Goal: Task Accomplishment & Management: Manage account settings

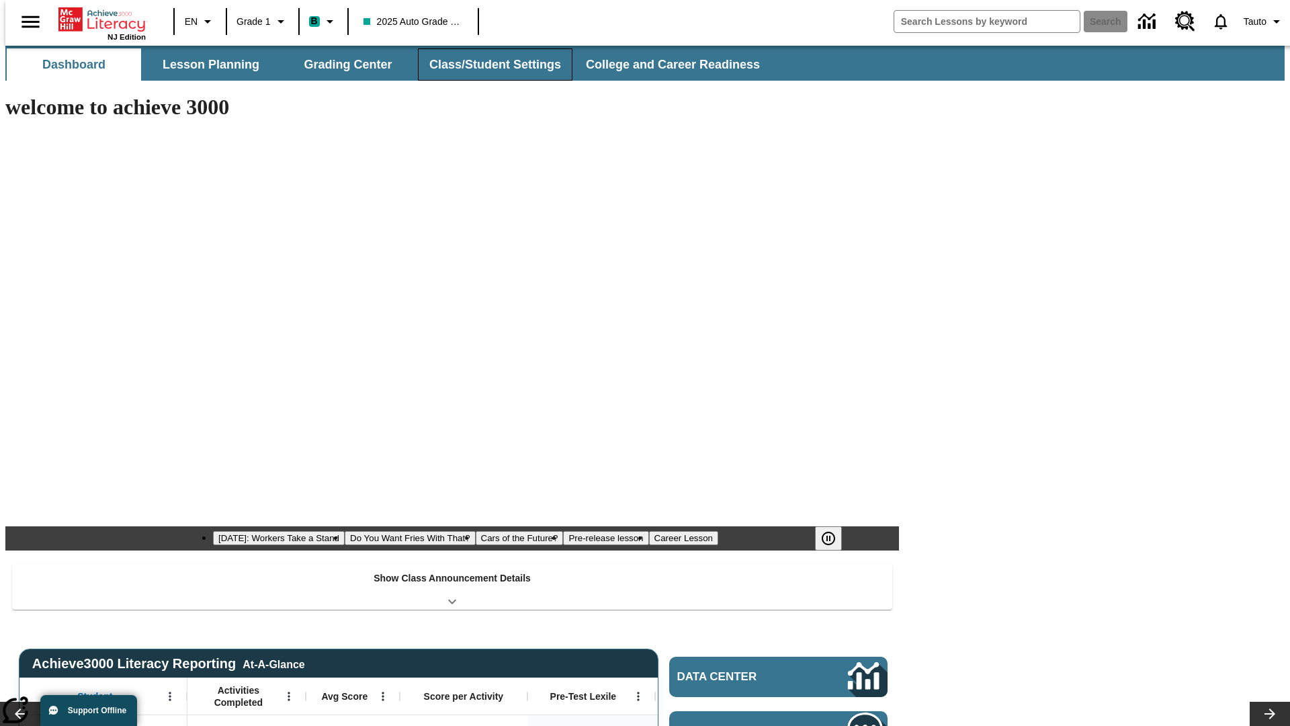
click at [488, 65] on button "Class/Student Settings" at bounding box center [495, 64] width 155 height 32
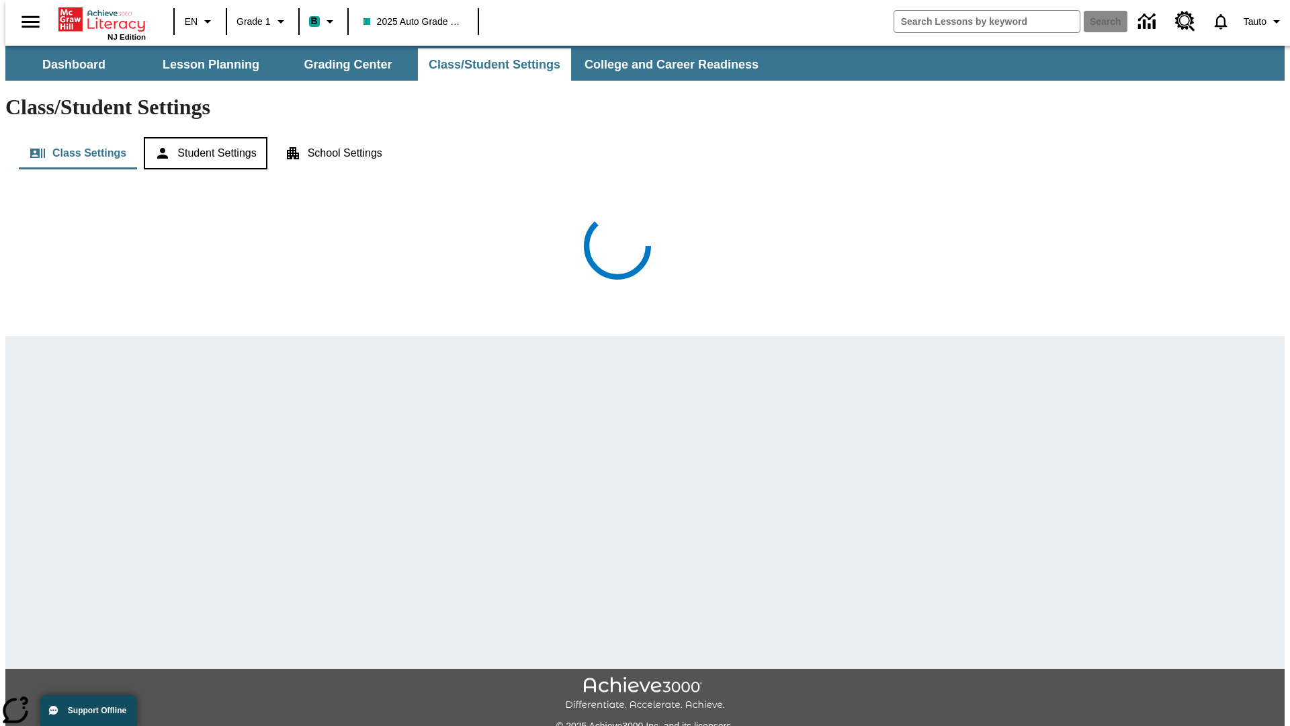
click at [202, 137] on button "Student Settings" at bounding box center [205, 153] width 123 height 32
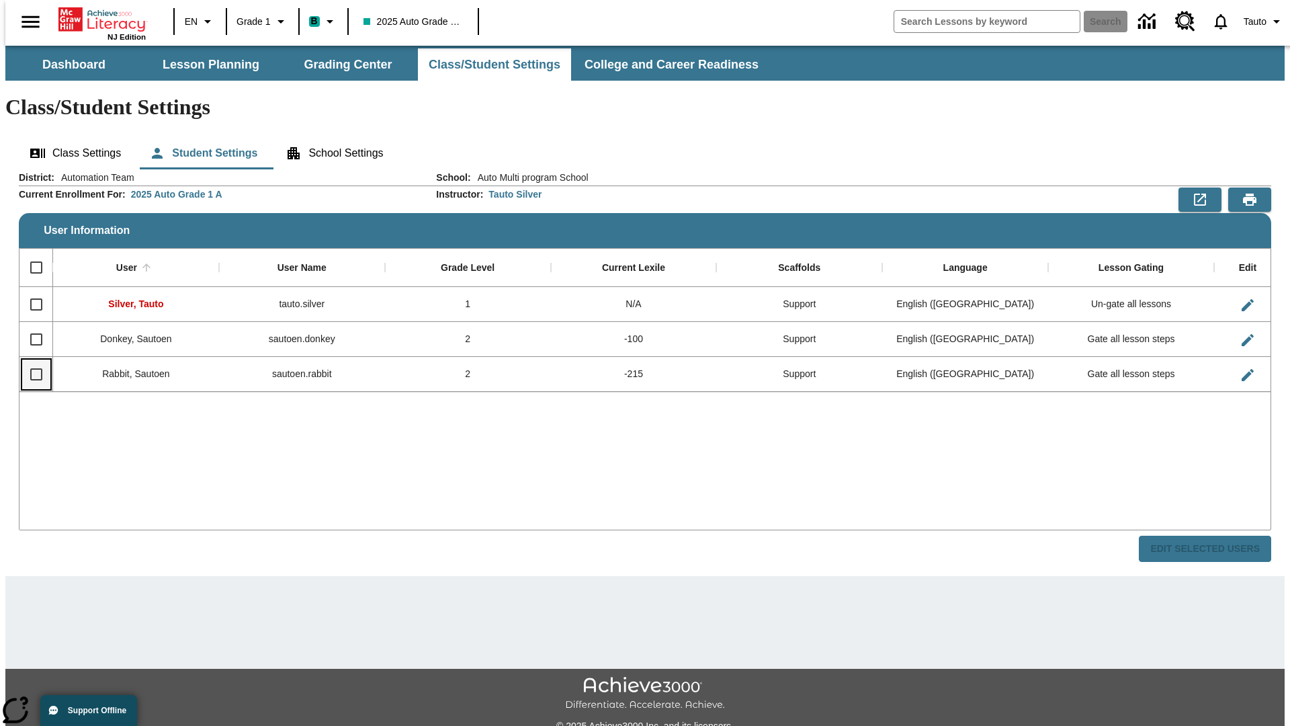
click at [30, 360] on input "Select row" at bounding box center [36, 374] width 28 height 28
checkbox input "true"
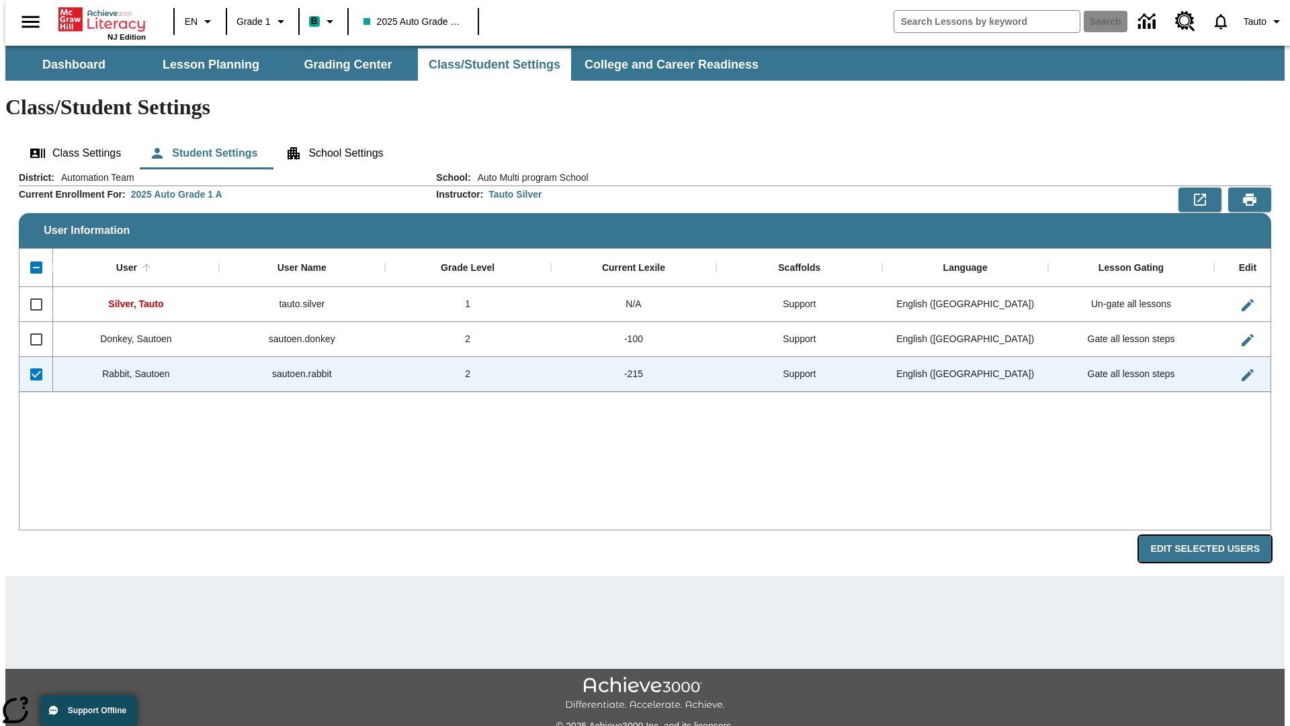
click at [1216, 536] on button "Edit Selected Users" at bounding box center [1205, 549] width 132 height 26
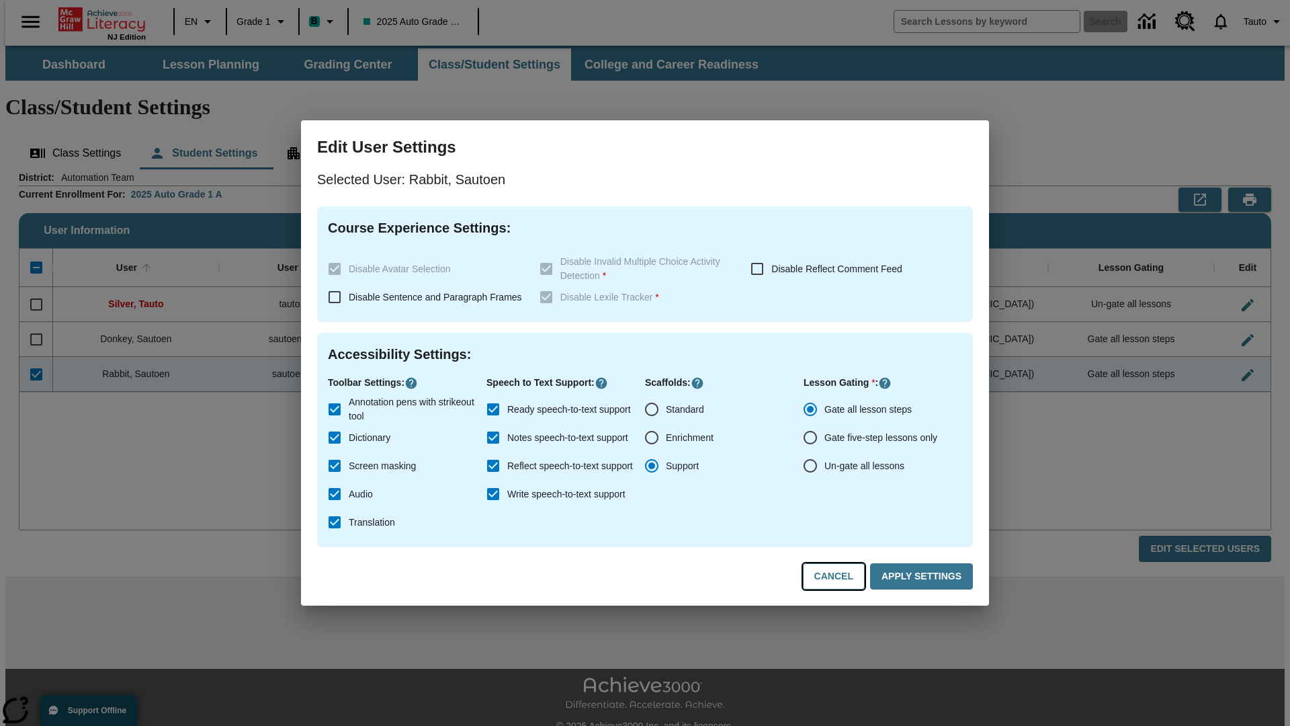
click at [840, 577] on button "Cancel" at bounding box center [834, 576] width 62 height 26
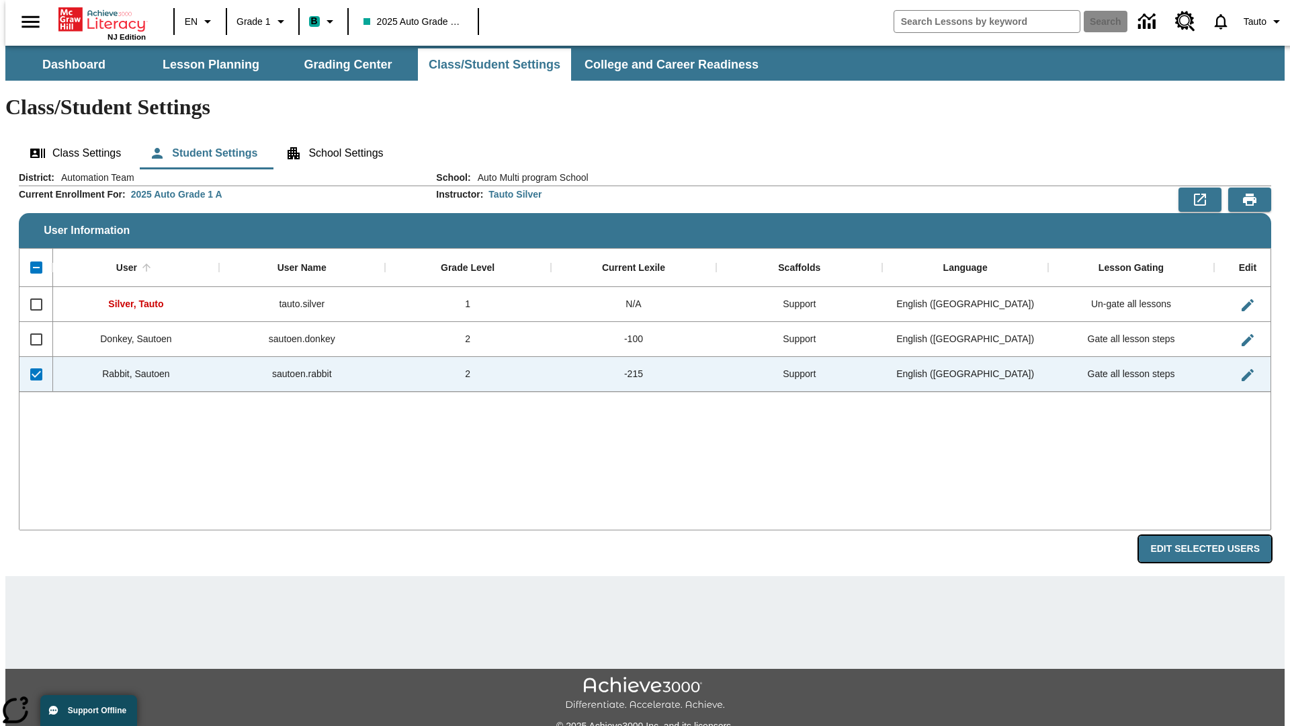
click at [1216, 536] on button "Edit Selected Users" at bounding box center [1205, 549] width 132 height 26
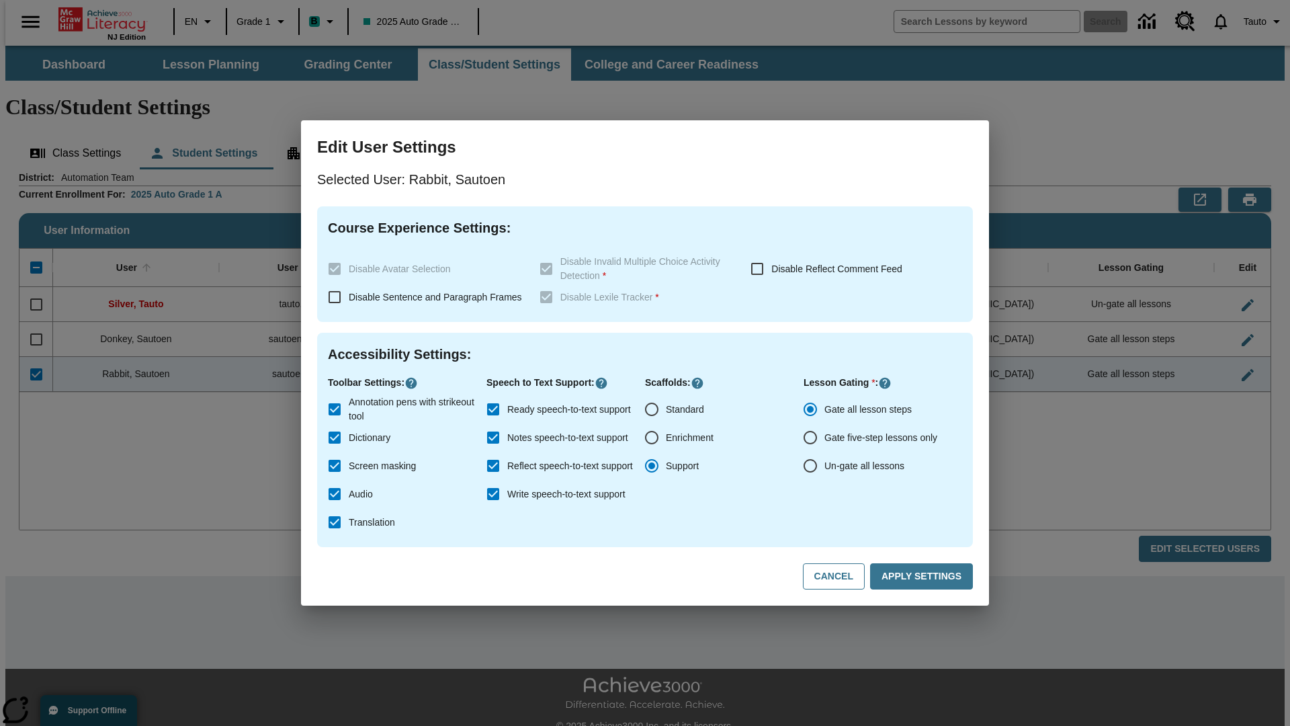
click at [493, 409] on input "Ready speech-to-text support" at bounding box center [493, 409] width 28 height 28
click at [924, 577] on button "Apply Settings" at bounding box center [921, 576] width 103 height 26
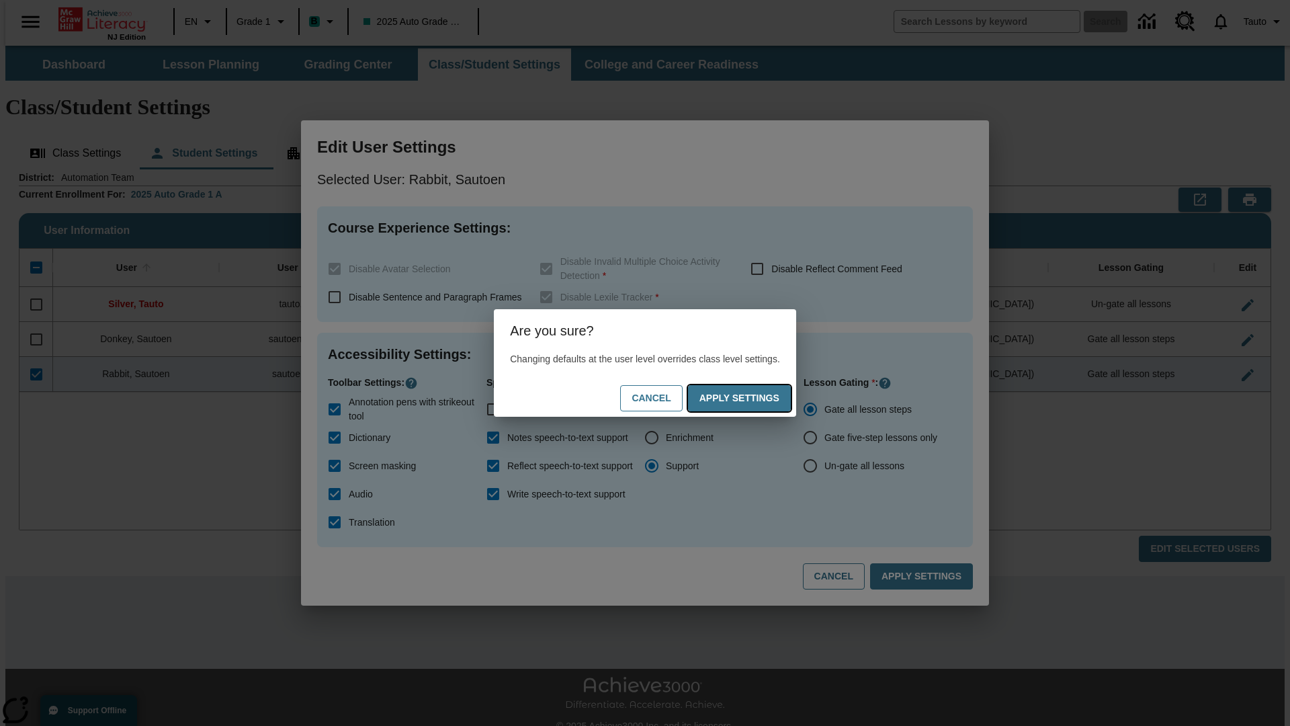
click at [753, 398] on button "Apply Settings" at bounding box center [739, 398] width 103 height 26
checkbox input "true"
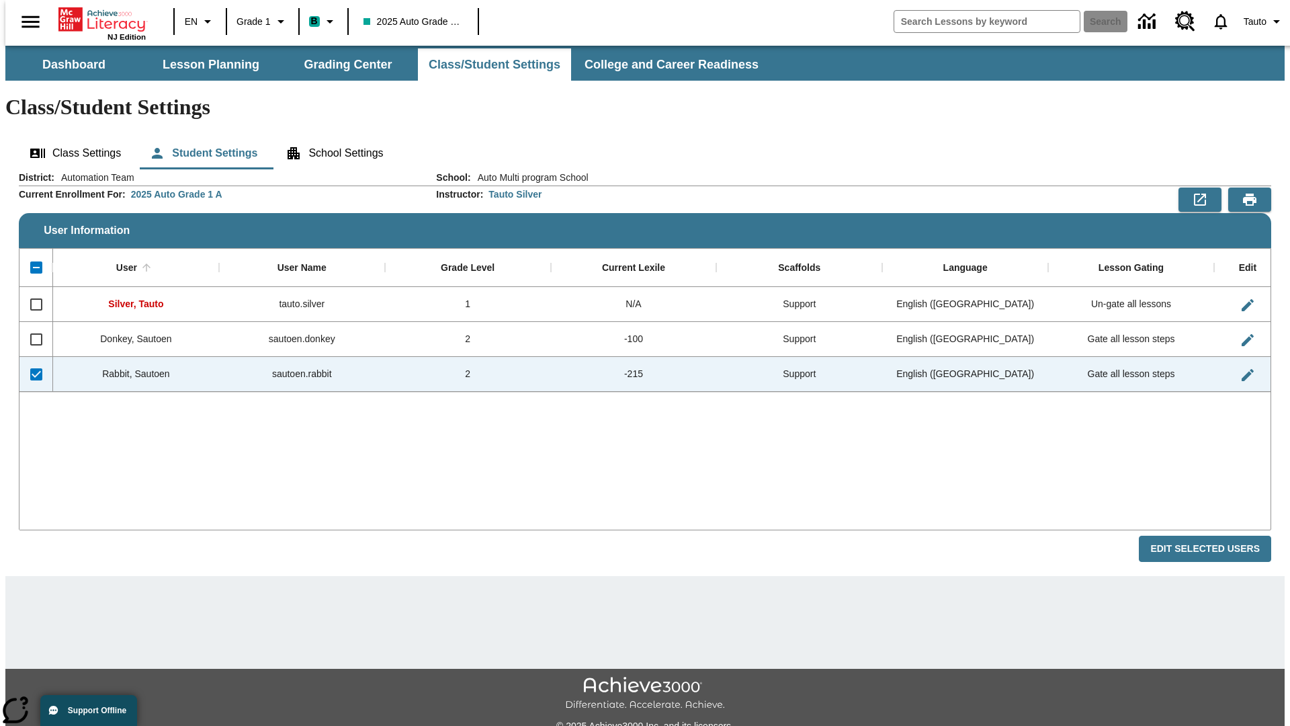
checkbox input "false"
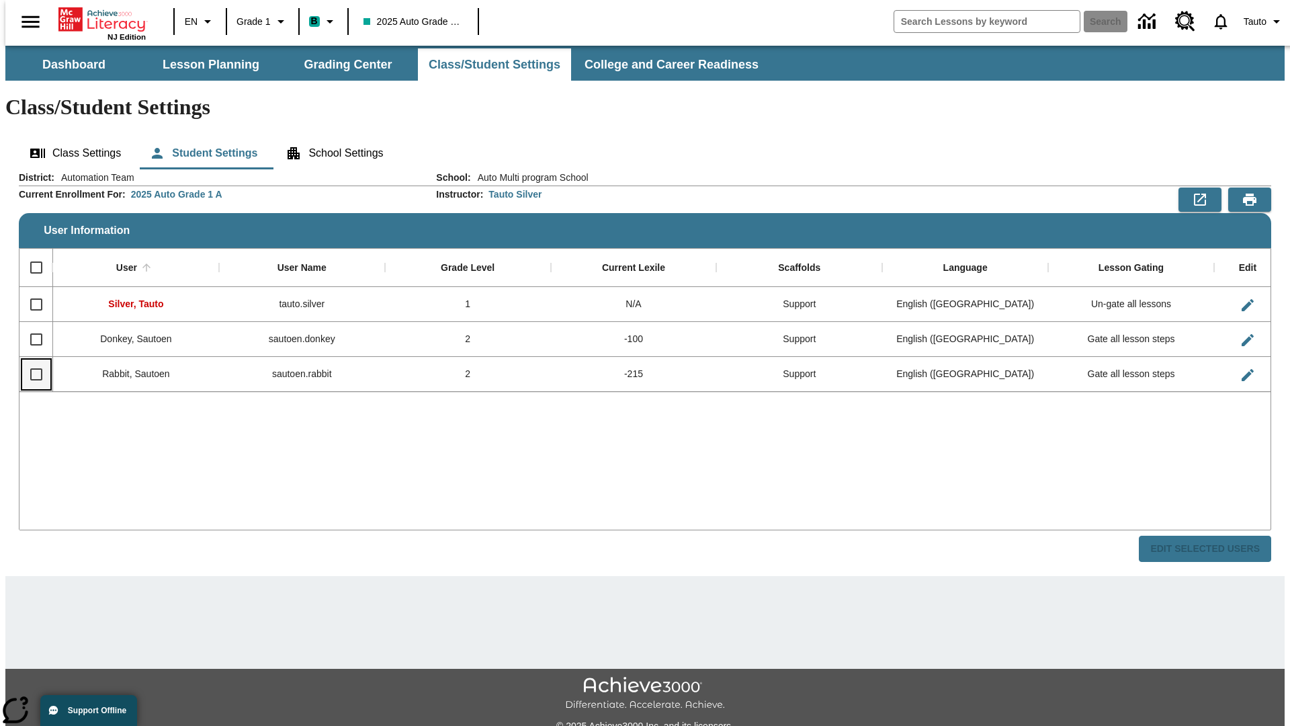
click at [30, 360] on input "Select row" at bounding box center [36, 374] width 28 height 28
checkbox input "true"
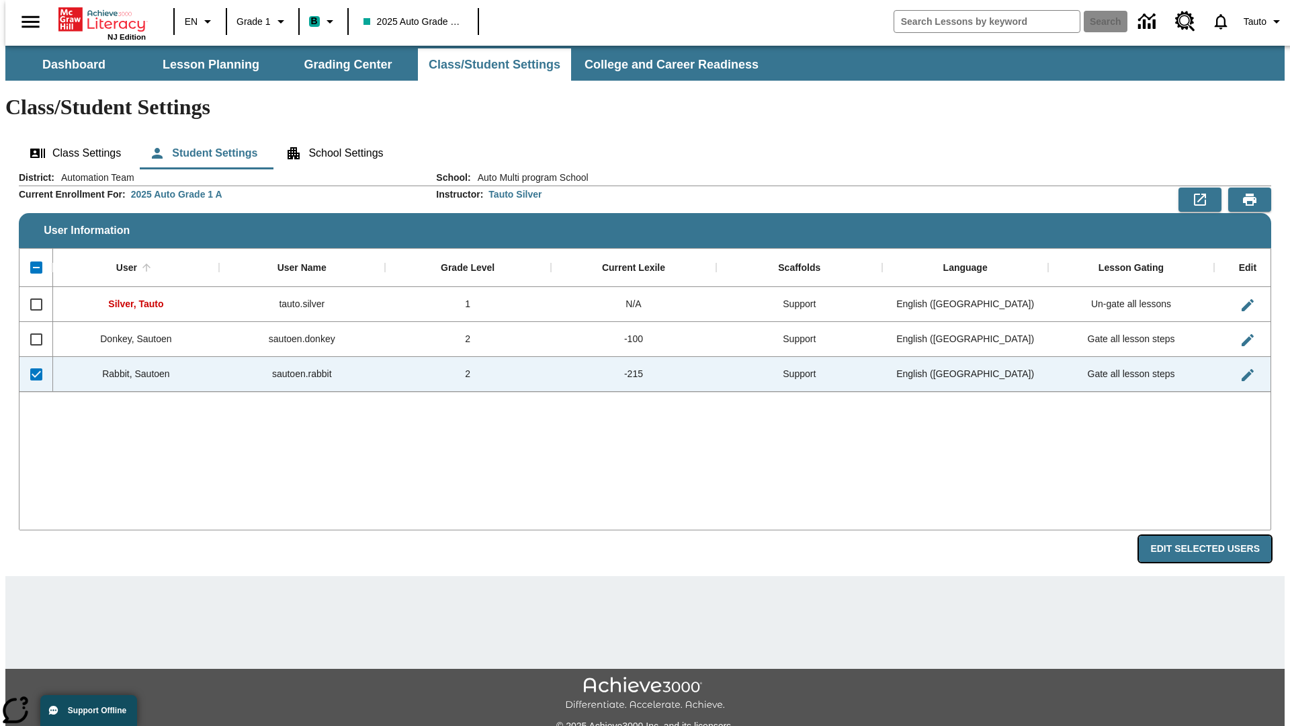
click at [1216, 536] on button "Edit Selected Users" at bounding box center [1205, 549] width 132 height 26
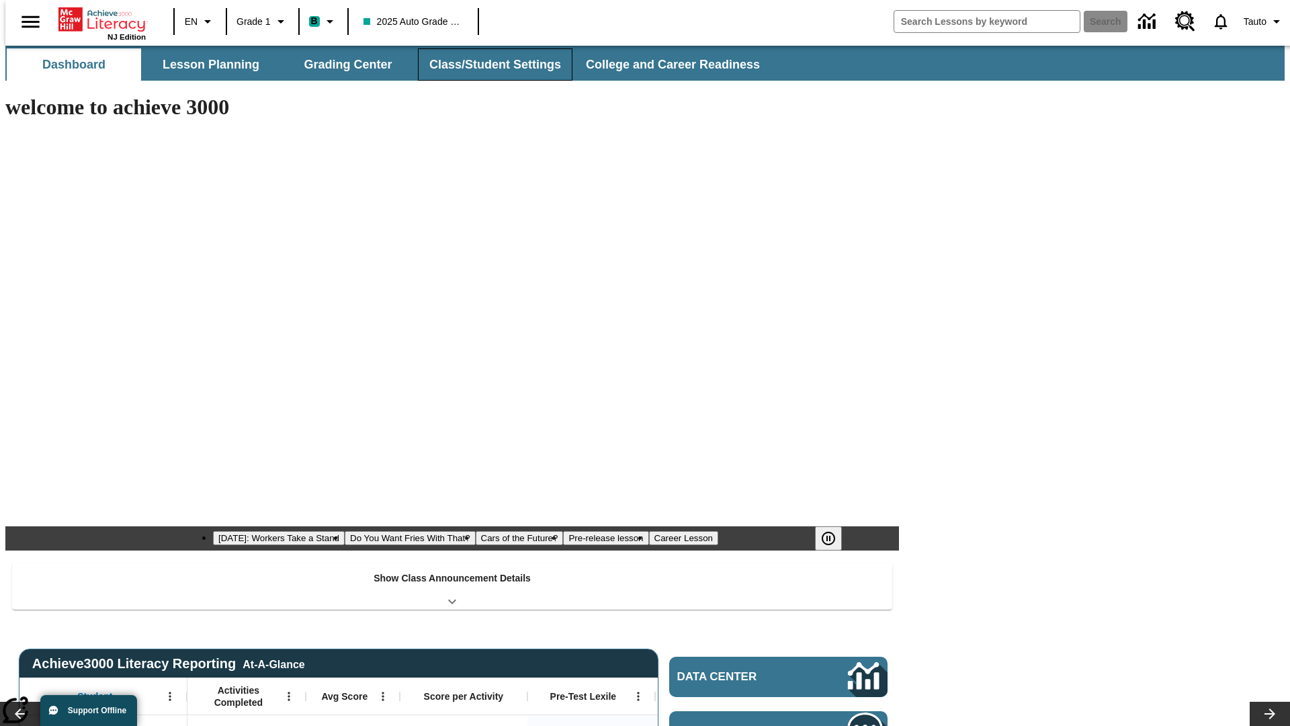
click at [488, 65] on button "Class/Student Settings" at bounding box center [495, 64] width 155 height 32
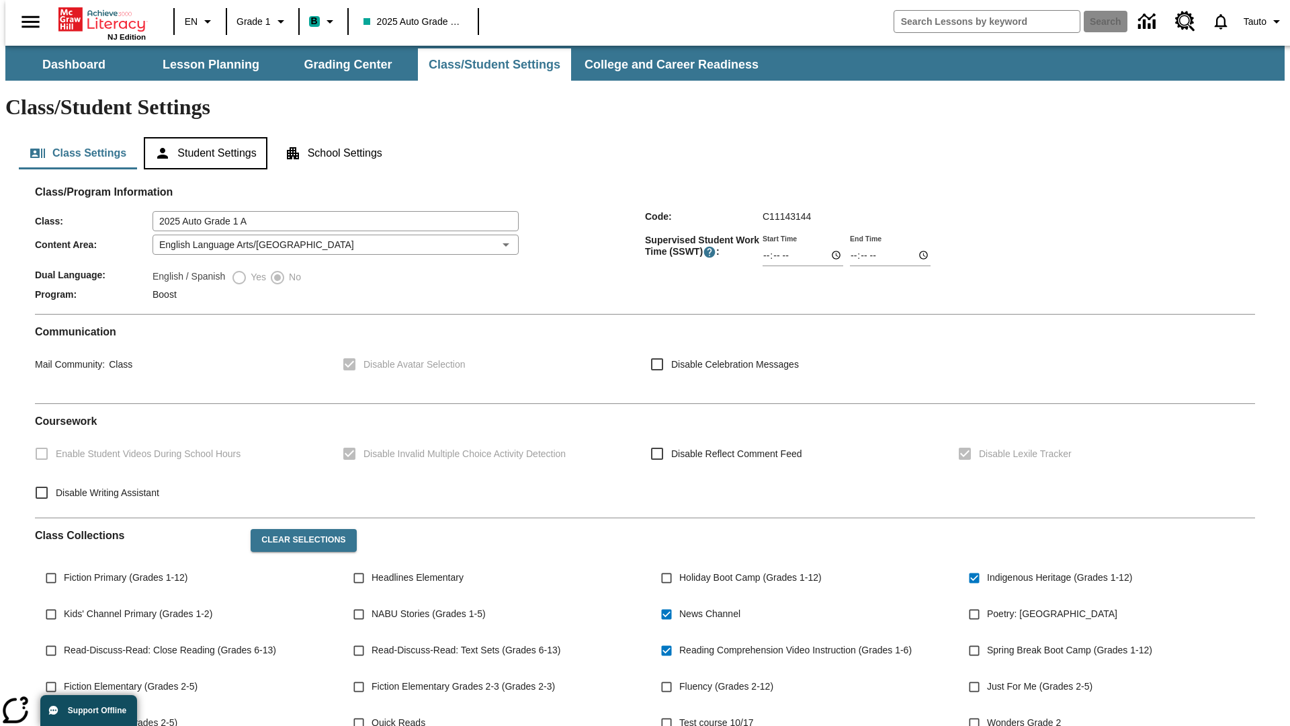
click at [202, 137] on button "Student Settings" at bounding box center [205, 153] width 123 height 32
